Goal: Navigation & Orientation: Find specific page/section

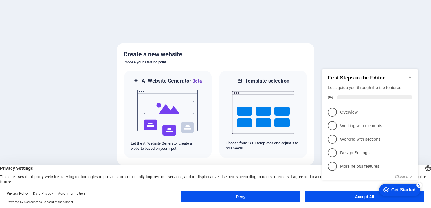
click at [410, 76] on icon "Minimize checklist" at bounding box center [410, 77] width 5 height 5
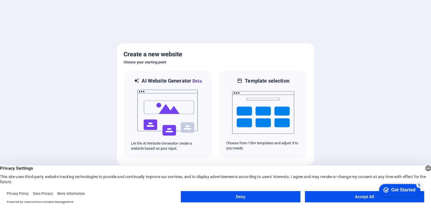
click at [360, 199] on button "Accept All" at bounding box center [364, 196] width 119 height 11
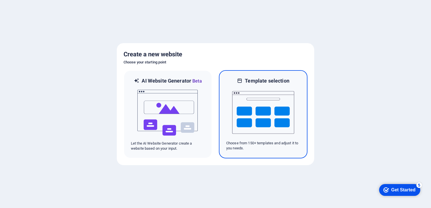
click at [262, 110] on img at bounding box center [263, 112] width 62 height 56
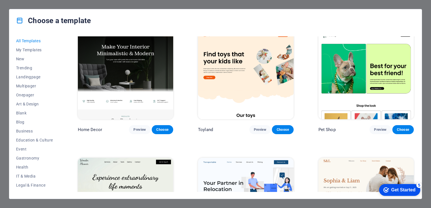
scroll to position [339, 0]
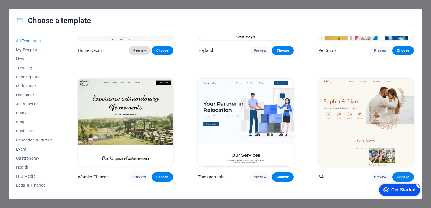
click at [136, 49] on span "Preview" at bounding box center [140, 50] width 12 height 5
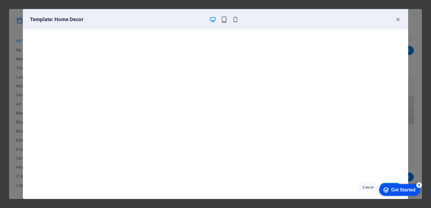
click at [229, 20] on div at bounding box center [223, 19] width 29 height 7
click at [225, 21] on icon "button" at bounding box center [224, 19] width 6 height 6
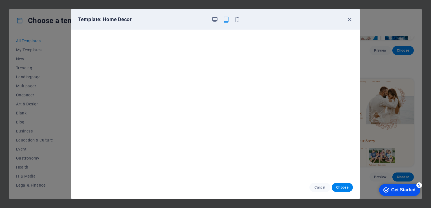
click at [230, 17] on div at bounding box center [225, 19] width 29 height 7
click at [235, 18] on icon "button" at bounding box center [237, 19] width 6 height 6
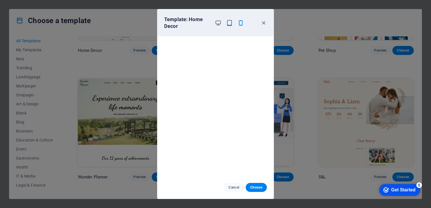
click at [223, 24] on div at bounding box center [229, 23] width 29 height 14
click at [219, 24] on icon "button" at bounding box center [218, 23] width 6 height 6
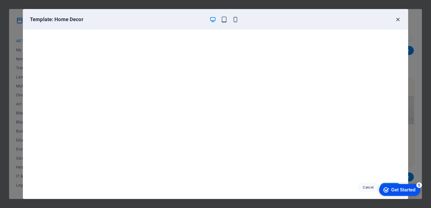
click at [397, 21] on icon "button" at bounding box center [398, 19] width 6 height 6
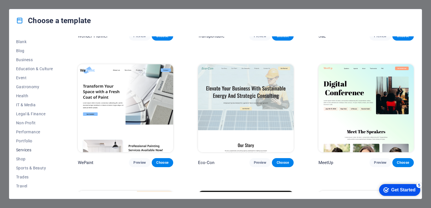
scroll to position [79, 0]
click at [29, 134] on span "Portfolio" at bounding box center [34, 134] width 37 height 5
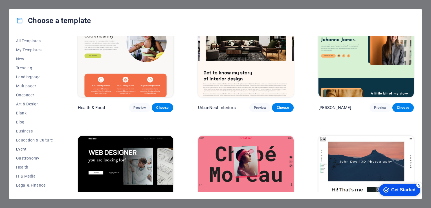
scroll to position [0, 0]
click at [27, 132] on span "Business" at bounding box center [34, 131] width 37 height 5
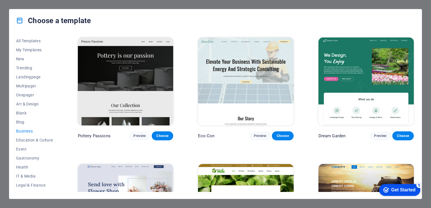
click at [84, 4] on div "Choose a template All Templates My Templates New Trending Landingpage Multipage…" at bounding box center [215, 104] width 431 height 208
